Goal: Navigation & Orientation: Find specific page/section

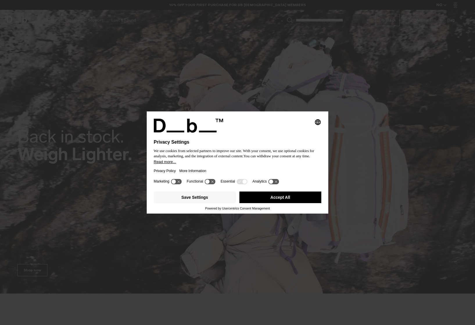
click at [216, 168] on div "Privacy Policy More Information" at bounding box center [238, 170] width 168 height 13
click at [207, 199] on button "Save Settings" at bounding box center [195, 198] width 82 height 12
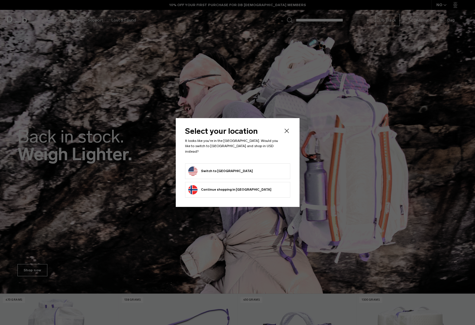
click at [205, 170] on button "Switch to United States" at bounding box center [220, 171] width 64 height 9
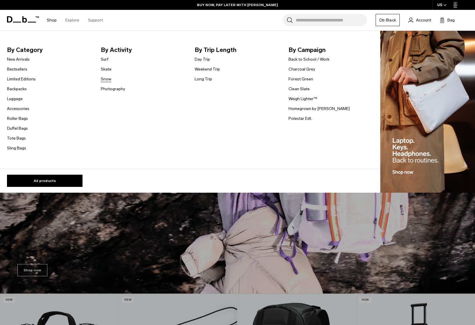
click at [108, 80] on link "Snow" at bounding box center [106, 79] width 10 height 6
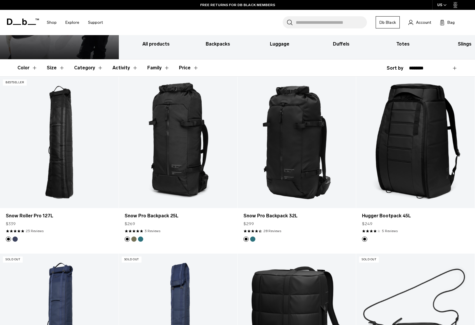
scroll to position [81, 0]
